Goal: Transaction & Acquisition: Obtain resource

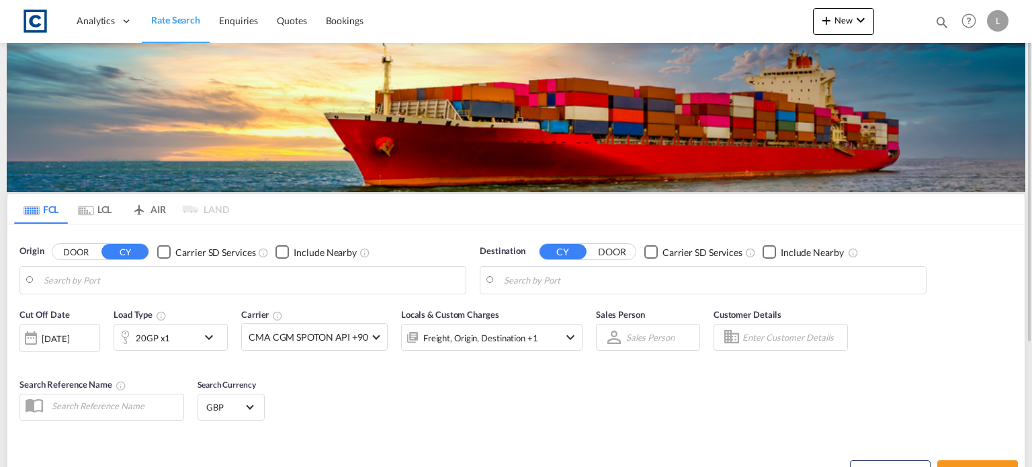
type input "GB-MK12, [PERSON_NAME][GEOGRAPHIC_DATA]"
type input "[GEOGRAPHIC_DATA], [GEOGRAPHIC_DATA]"
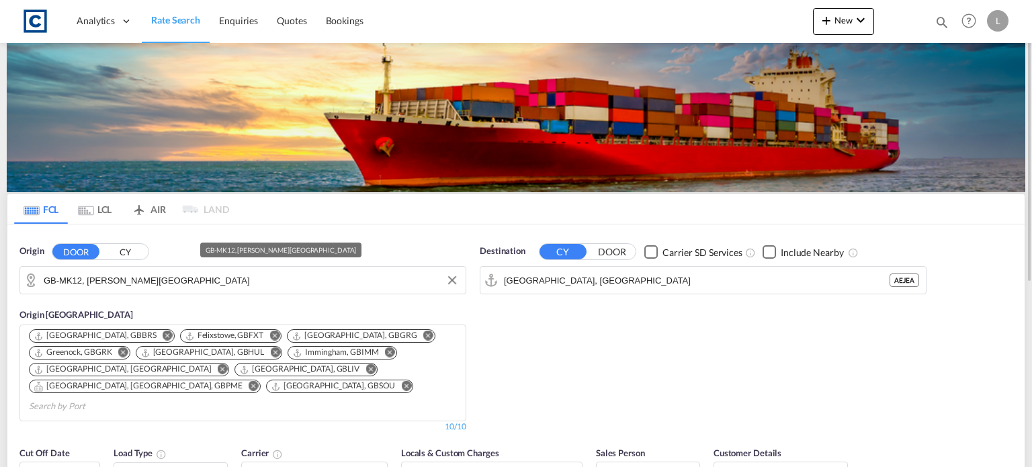
click at [167, 275] on input "GB-MK12, [PERSON_NAME][GEOGRAPHIC_DATA]" at bounding box center [251, 280] width 415 height 20
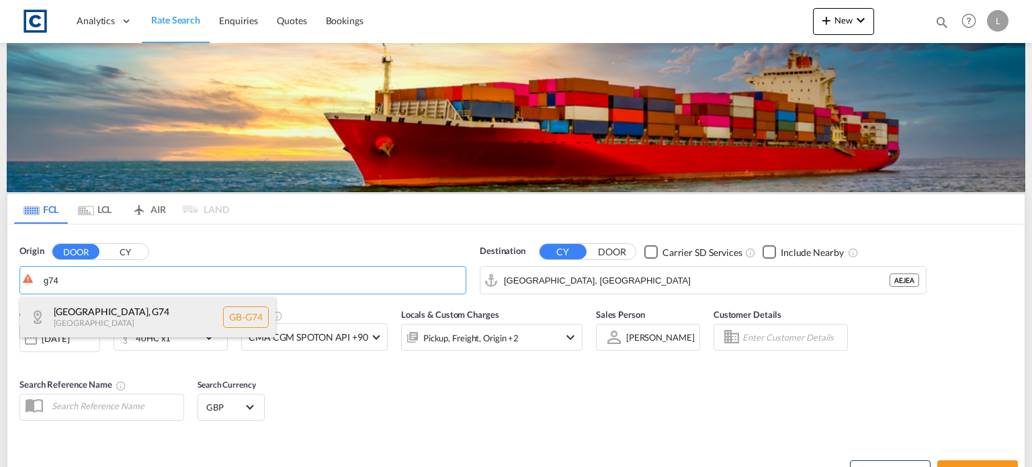
click at [87, 306] on div "[GEOGRAPHIC_DATA] , G74 [GEOGRAPHIC_DATA] [GEOGRAPHIC_DATA]-G74" at bounding box center [147, 317] width 255 height 40
type input "GB-G74, [GEOGRAPHIC_DATA]"
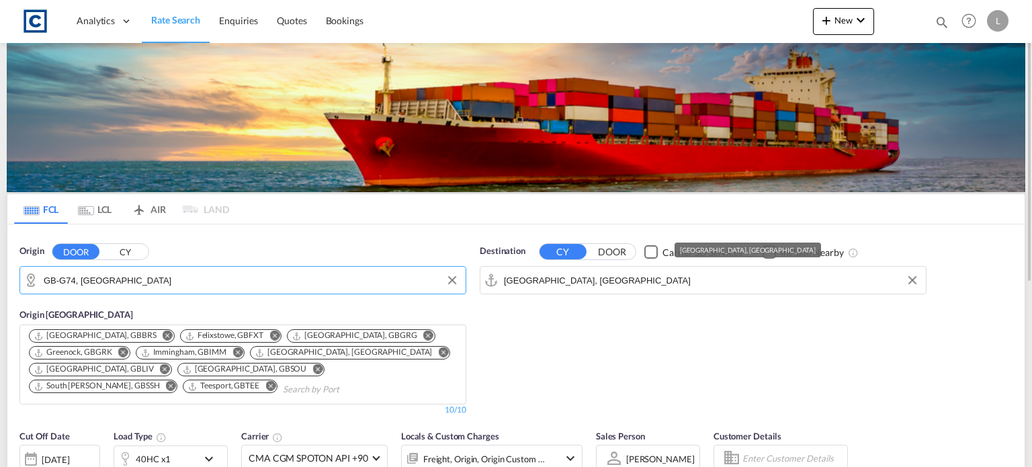
click at [595, 282] on input "[GEOGRAPHIC_DATA], [GEOGRAPHIC_DATA]" at bounding box center [711, 280] width 415 height 20
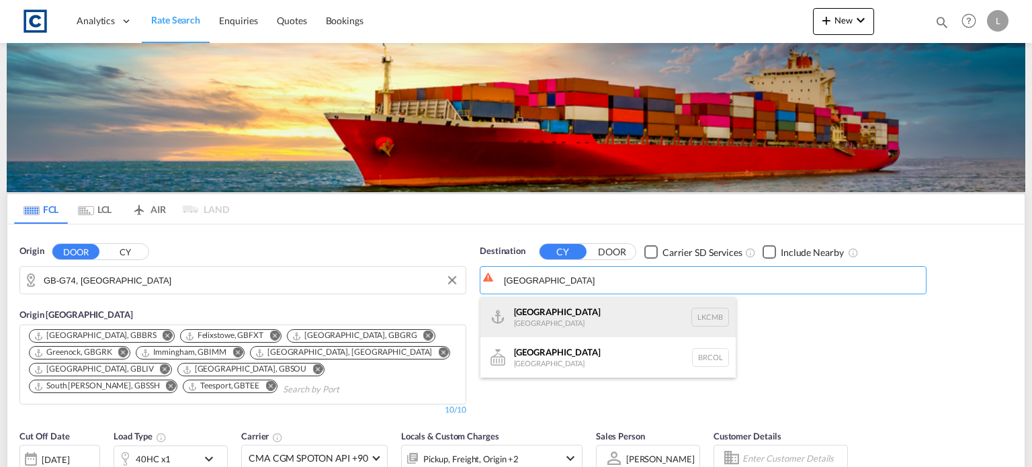
click at [518, 310] on div "Colombo [GEOGRAPHIC_DATA] LKCMB" at bounding box center [607, 317] width 255 height 40
type input "Colombo, LKCMB"
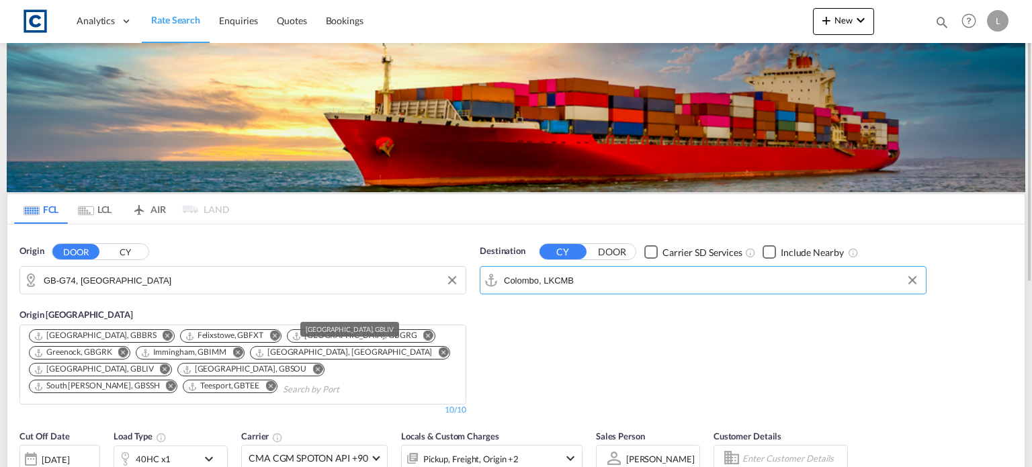
scroll to position [134, 0]
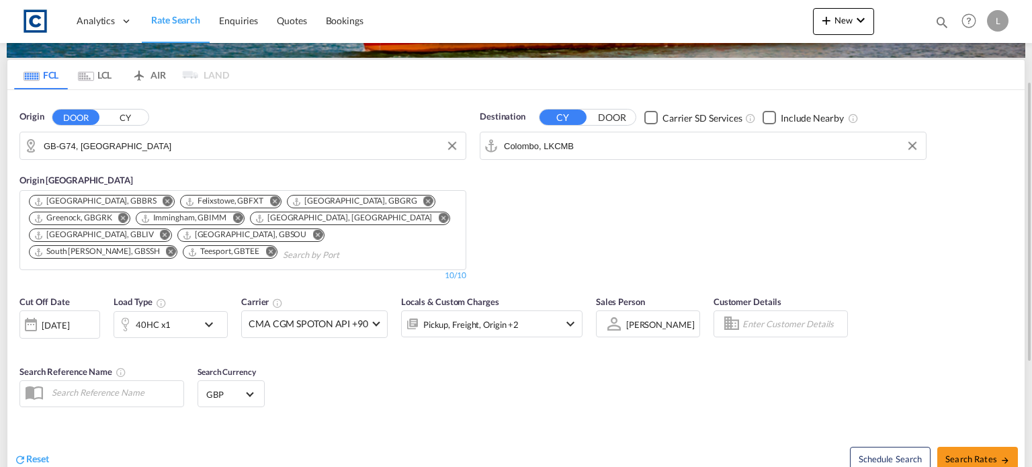
click at [180, 324] on div "40HC x1" at bounding box center [155, 324] width 83 height 27
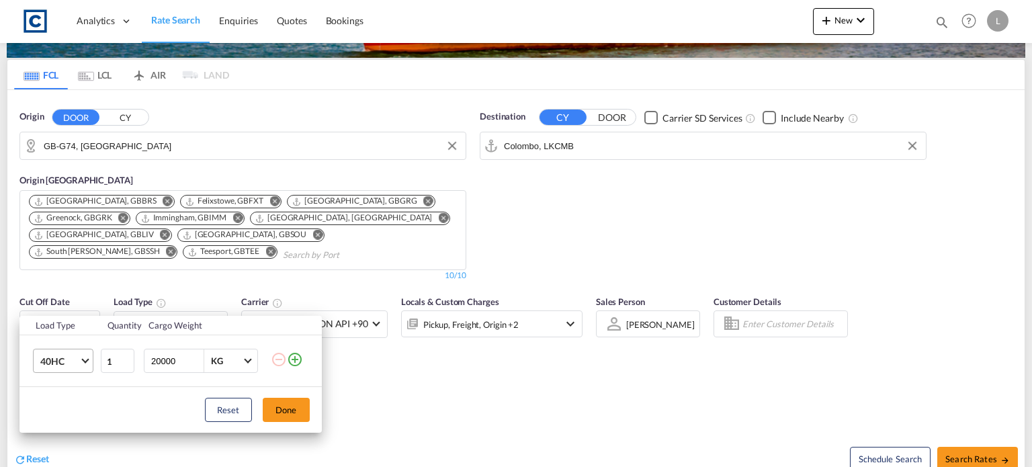
click at [60, 367] on md-select-value "40HC" at bounding box center [66, 360] width 54 height 23
click at [58, 296] on div "20GP" at bounding box center [52, 296] width 24 height 13
click at [277, 407] on button "Done" at bounding box center [286, 410] width 47 height 24
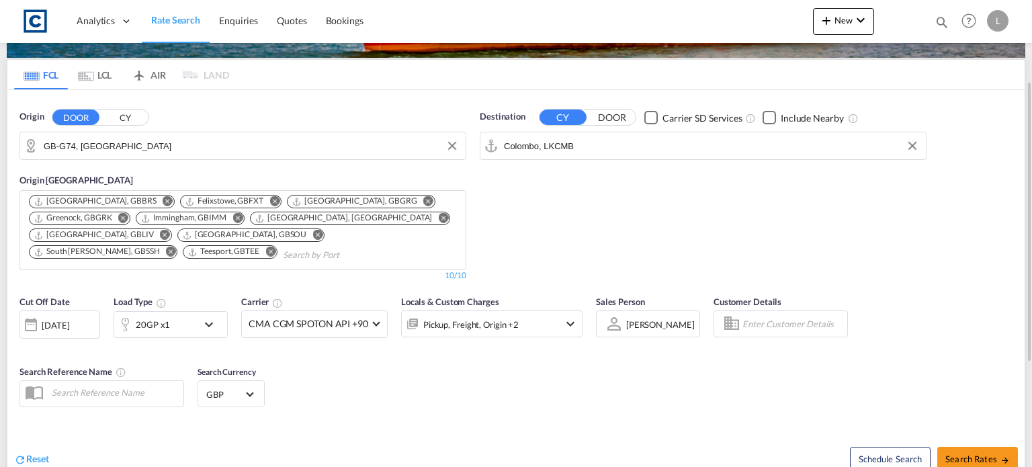
click at [492, 402] on div "Cut Off Date [DATE] [DATE] Load Type 20GP x1 Carrier CMA CGM SPOTON API +90 Onl…" at bounding box center [515, 353] width 1017 height 131
click at [960, 457] on span "Search Rates" at bounding box center [977, 458] width 64 height 11
type input "G74 to LKCMB / [DATE]"
